Goal: Navigation & Orientation: Find specific page/section

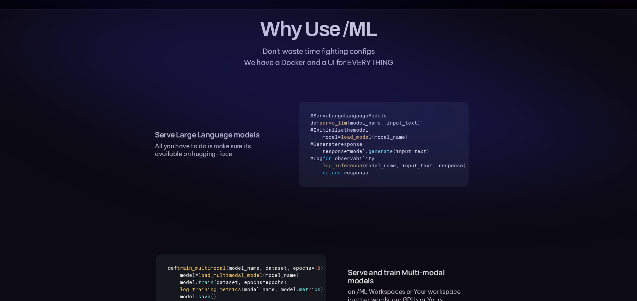
scroll to position [254, 0]
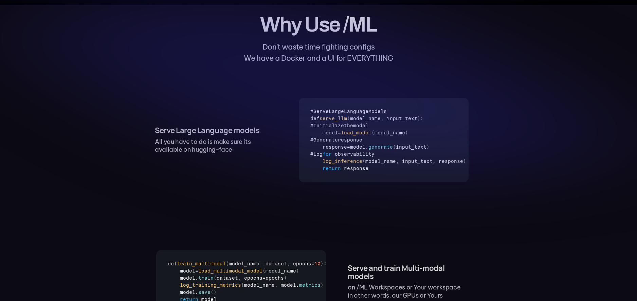
drag, startPoint x: 345, startPoint y: 183, endPoint x: 396, endPoint y: 183, distance: 50.9
click at [401, 183] on icon at bounding box center [318, 89] width 637 height 323
drag, startPoint x: 372, startPoint y: 167, endPoint x: 313, endPoint y: 121, distance: 75.1
click at [313, 121] on use at bounding box center [316, 84] width 629 height 183
click at [316, 123] on use at bounding box center [316, 84] width 629 height 183
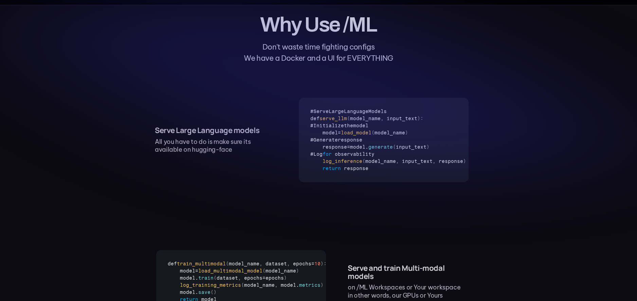
drag, startPoint x: 325, startPoint y: 114, endPoint x: 350, endPoint y: 129, distance: 29.4
click at [350, 129] on use at bounding box center [316, 84] width 629 height 183
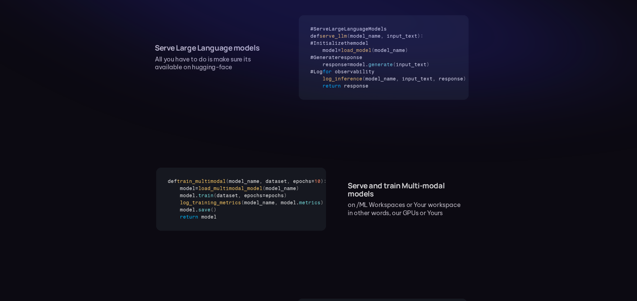
scroll to position [371, 0]
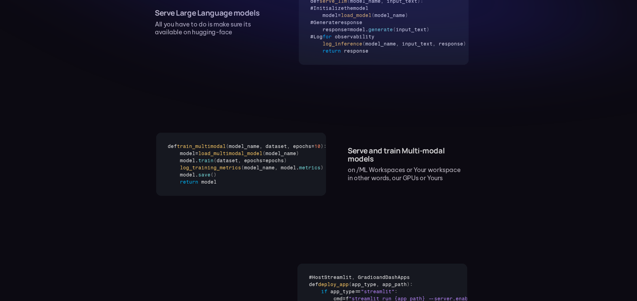
drag, startPoint x: 357, startPoint y: 67, endPoint x: 406, endPoint y: 65, distance: 48.9
drag, startPoint x: 360, startPoint y: 69, endPoint x: 394, endPoint y: 68, distance: 34.6
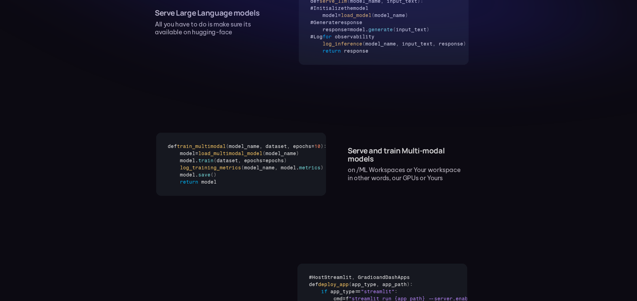
click at [396, 172] on div "Serve and train Multi-modal models on /ML Workspaces or Your workspace in other…" at bounding box center [407, 164] width 119 height 35
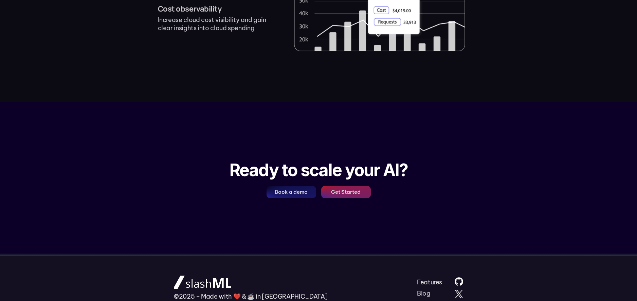
scroll to position [927, 0]
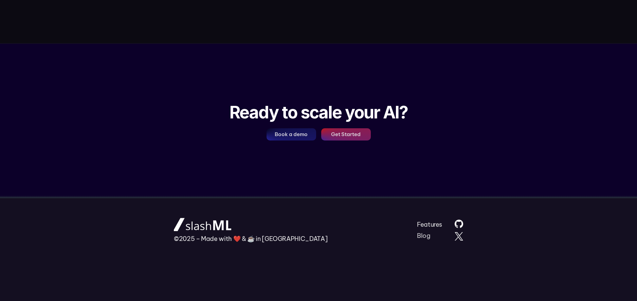
click at [287, 240] on div "©2025 – Made with ❤️ & ☕️ in [GEOGRAPHIC_DATA]" at bounding box center [246, 230] width 145 height 25
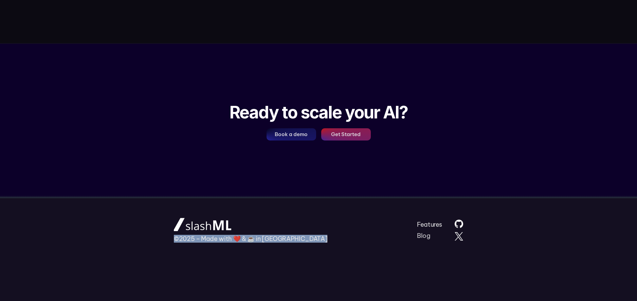
click at [287, 240] on div "©2025 – Made with ❤️ & ☕️ in [GEOGRAPHIC_DATA]" at bounding box center [246, 230] width 145 height 25
click at [425, 236] on link "Blog" at bounding box center [424, 236] width 14 height 8
drag, startPoint x: 298, startPoint y: 205, endPoint x: 331, endPoint y: 212, distance: 34.4
click at [298, 205] on footer "©2025 – Made with ❤️ & ☕️ in [GEOGRAPHIC_DATA] Features Blog" at bounding box center [318, 250] width 337 height 102
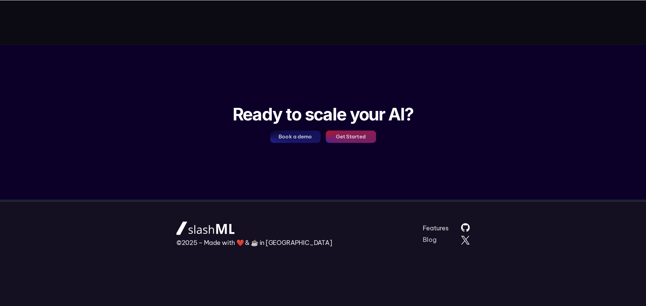
scroll to position [922, 0]
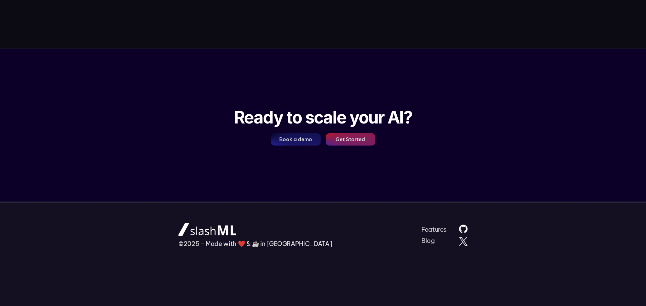
click at [435, 119] on div at bounding box center [323, 126] width 646 height 154
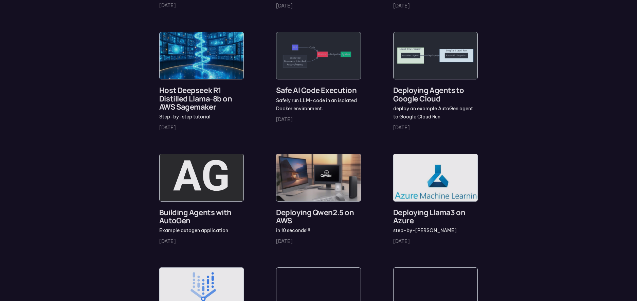
scroll to position [271, 0]
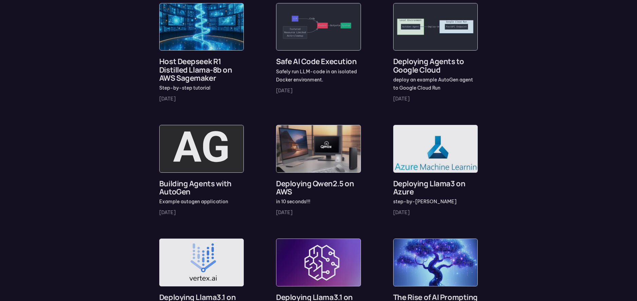
drag, startPoint x: 529, startPoint y: 117, endPoint x: 565, endPoint y: 3, distance: 120.0
